Goal: Find contact information: Find contact information

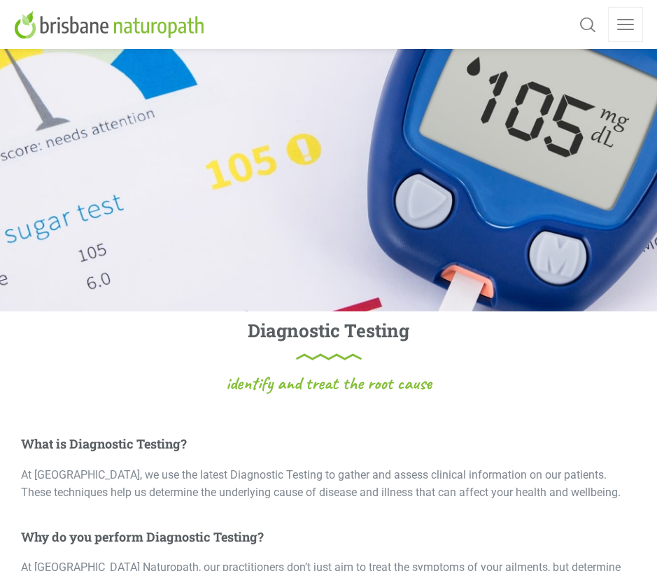
click at [630, 25] on link at bounding box center [625, 24] width 35 height 35
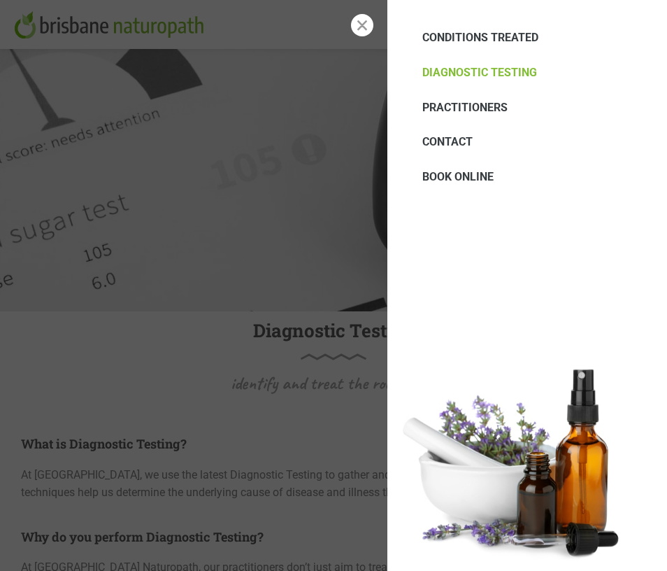
click at [457, 140] on span "CONTACT" at bounding box center [447, 141] width 50 height 13
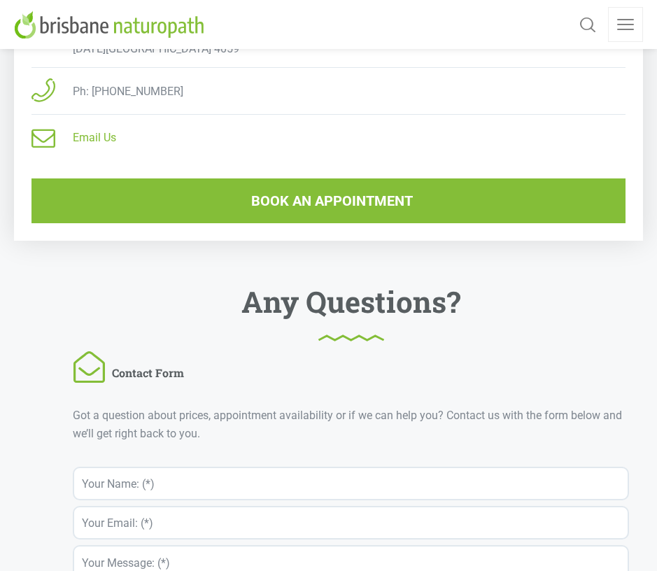
scroll to position [909, 0]
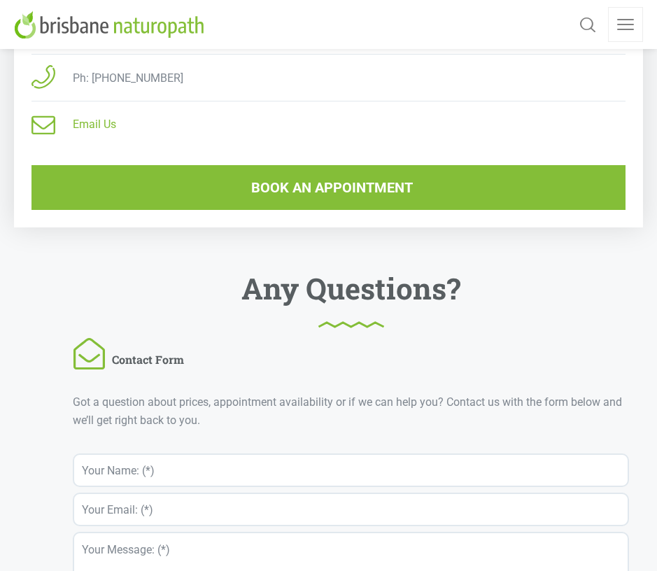
click at [88, 118] on link "Email Us" at bounding box center [94, 124] width 43 height 13
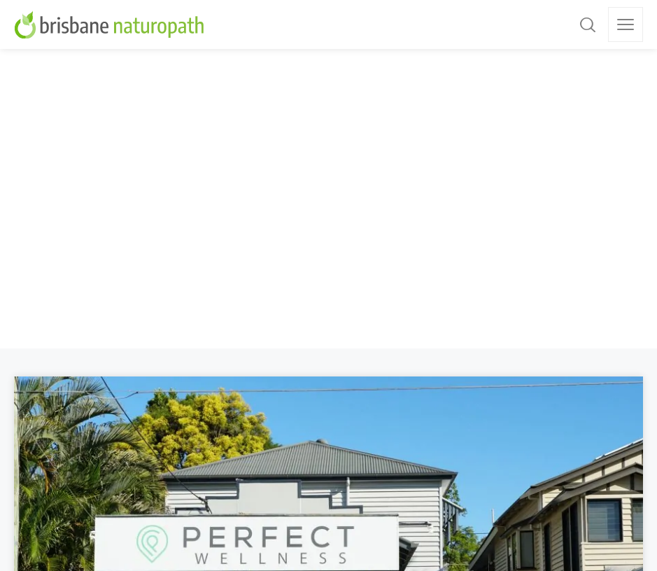
scroll to position [0, 0]
